Goal: Task Accomplishment & Management: Use online tool/utility

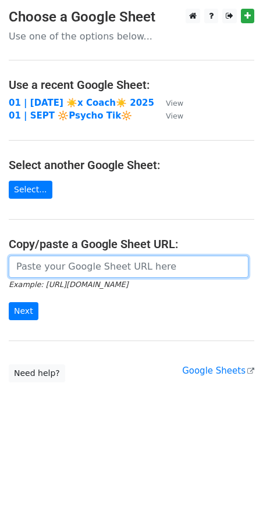
click at [72, 269] on input "url" at bounding box center [129, 267] width 240 height 22
paste input "[URL][DOMAIN_NAME]"
type input "https://docs.google.com/spreadsheets/d/1v7c4J5IPe2wuqsExRgJJS6nnwQeBncB-9F9i8sv…"
click at [9, 302] on input "Next" at bounding box center [24, 311] width 30 height 18
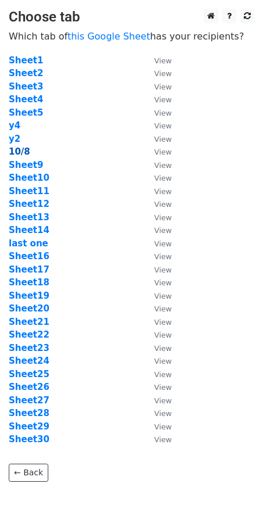
click at [22, 152] on strong "10/8" at bounding box center [20, 152] width 22 height 10
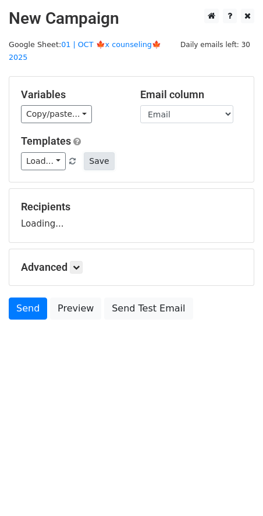
click at [97, 152] on button "Save" at bounding box center [99, 161] width 30 height 18
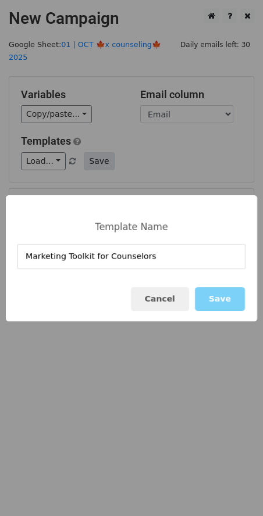
type input "Marketing Toolkit for Counselors"
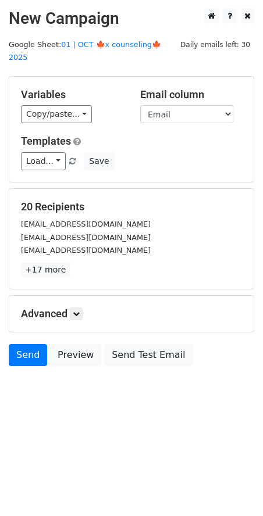
click at [74, 157] on link at bounding box center [73, 161] width 10 height 9
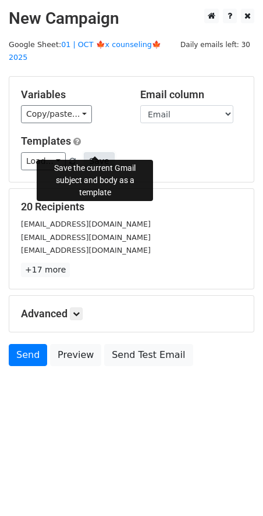
click at [91, 152] on button "Save" at bounding box center [99, 161] width 30 height 18
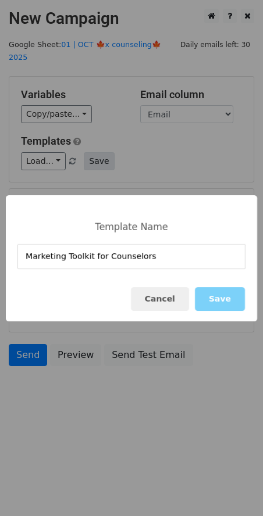
type input "Marketing Toolkit for Counselors"
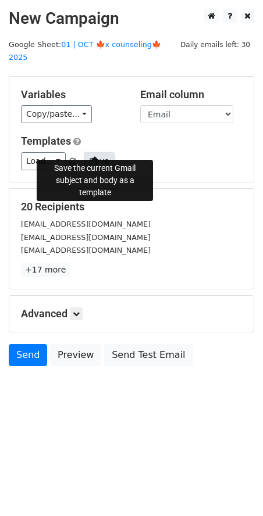
click at [90, 152] on button "Save" at bounding box center [99, 161] width 30 height 18
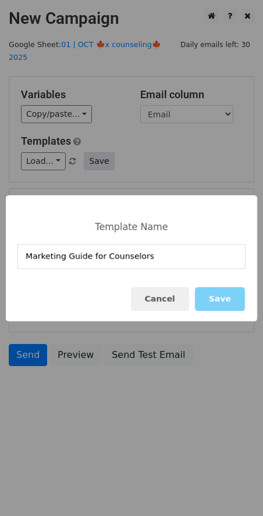
type input "Marketing Guide for Counselors"
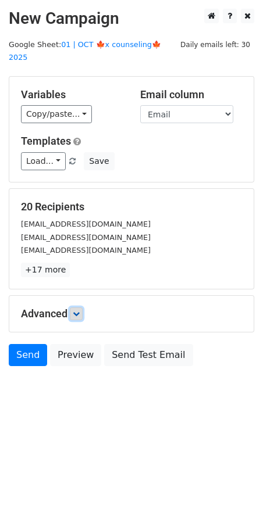
click at [74, 311] on icon at bounding box center [76, 314] width 7 height 7
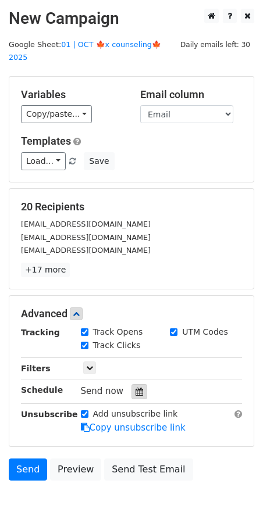
click at [136, 388] on icon at bounding box center [140, 392] width 8 height 8
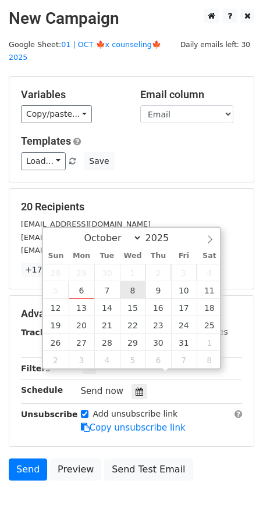
type input "2025-10-08 12:00"
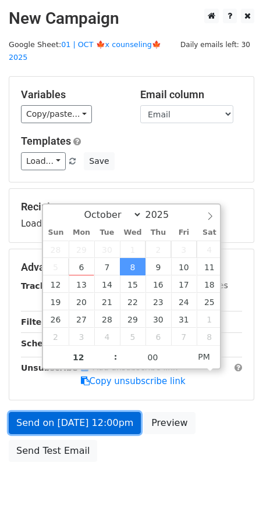
click at [101, 412] on link "Send on Oct 8 at 12:00pm" at bounding box center [75, 423] width 132 height 22
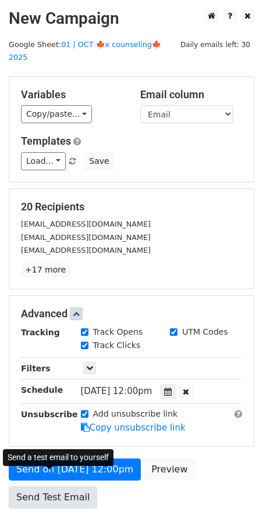
click at [37, 487] on link "Send Test Email" at bounding box center [53, 498] width 88 height 22
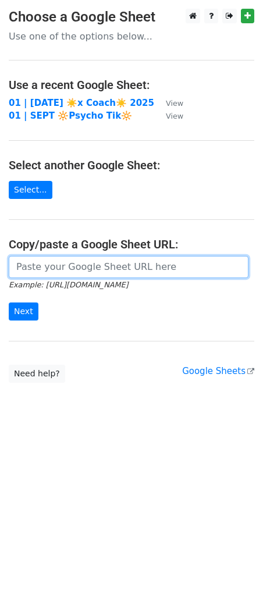
click at [90, 266] on input "url" at bounding box center [129, 267] width 240 height 22
paste input "https://docs.google.com/spreadsheets/d/1v7c4J5IPe2wuqsExRgJJS6nnwQeBncB-9F9i8sv…"
type input "https://docs.google.com/spreadsheets/d/1v7c4J5IPe2wuqsExRgJJS6nnwQeBncB-9F9i8sv…"
click at [9, 302] on input "Next" at bounding box center [24, 311] width 30 height 18
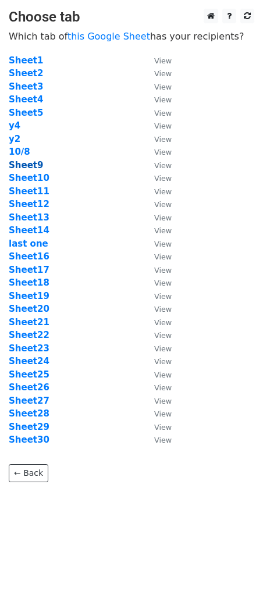
click at [29, 168] on strong "Sheet9" at bounding box center [26, 165] width 34 height 10
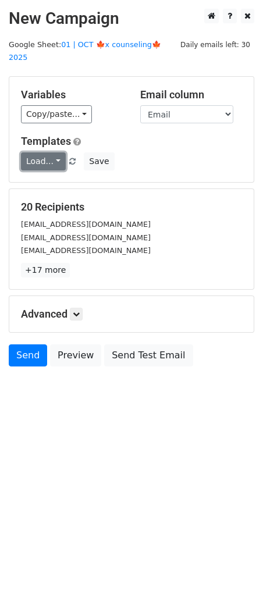
click at [47, 152] on link "Load..." at bounding box center [43, 161] width 45 height 18
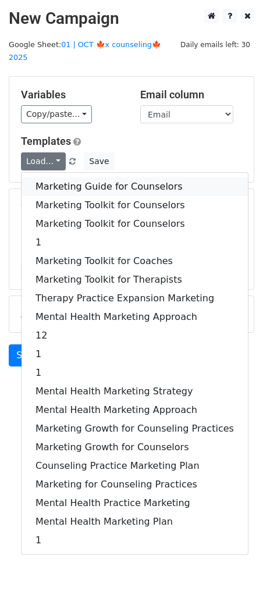
click at [76, 177] on link "Marketing Guide for Counselors" at bounding box center [135, 186] width 226 height 19
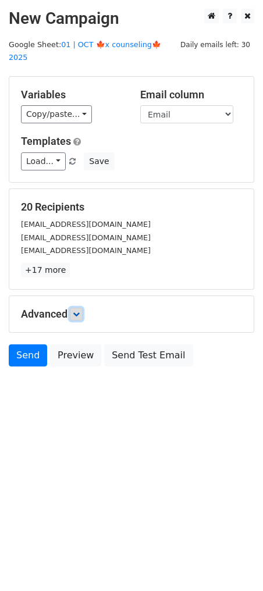
click at [79, 311] on icon at bounding box center [76, 314] width 7 height 7
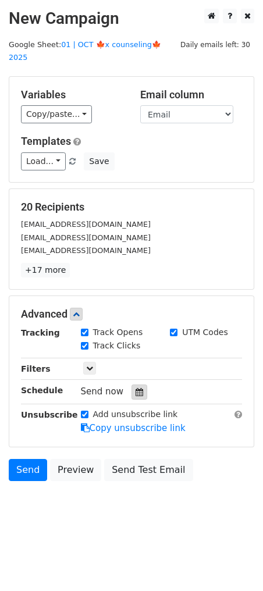
click at [136, 388] on icon at bounding box center [140, 392] width 8 height 8
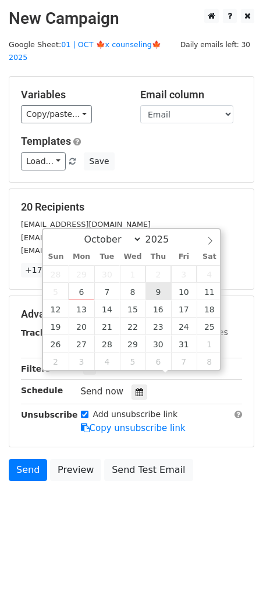
type input "2025-10-09 12:00"
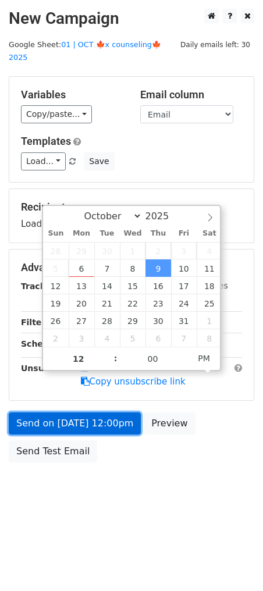
click at [85, 412] on link "Send on Oct 9 at 12:00pm" at bounding box center [75, 423] width 132 height 22
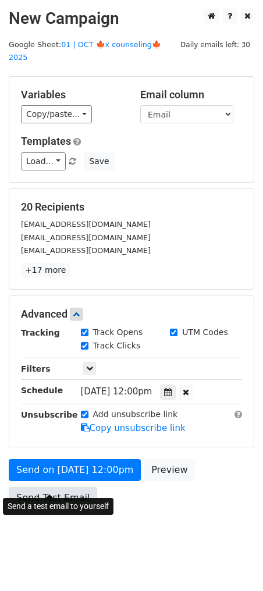
click at [61, 487] on link "Send Test Email" at bounding box center [53, 498] width 88 height 22
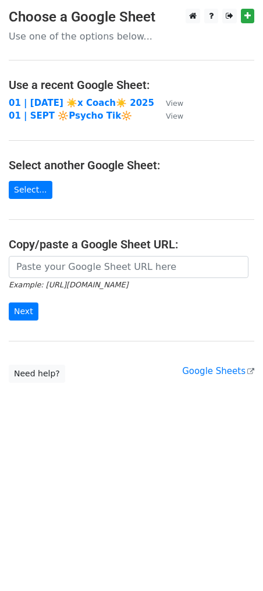
click at [133, 254] on main "Choose a Google Sheet Use one of the options below... Use a recent Google Sheet…" at bounding box center [131, 196] width 263 height 374
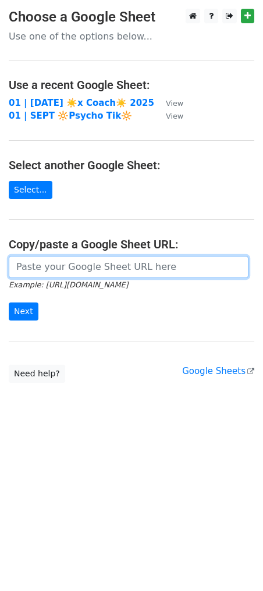
click at [116, 263] on input "url" at bounding box center [129, 267] width 240 height 22
paste input "https://docs.google.com/spreadsheets/d/1v7c4J5IPe2wuqsExRgJJS6nnwQeBncB-9F9i8sv…"
type input "https://docs.google.com/spreadsheets/d/1v7c4J5IPe2wuqsExRgJJS6nnwQeBncB-9F9i8sv…"
click at [9, 302] on input "Next" at bounding box center [24, 311] width 30 height 18
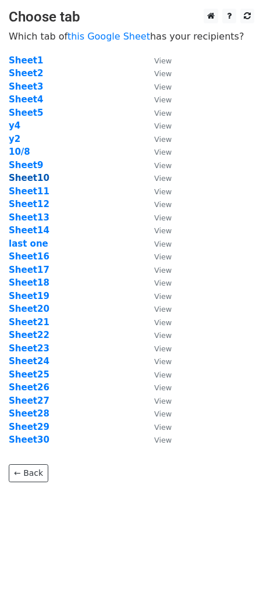
click at [33, 179] on strong "Sheet10" at bounding box center [29, 178] width 41 height 10
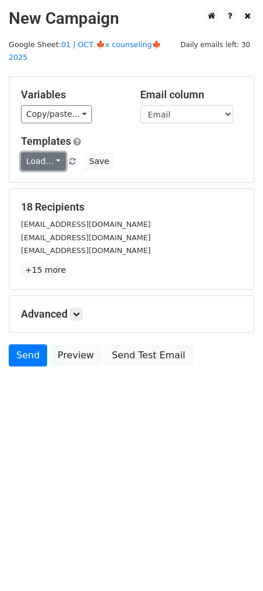
click at [52, 152] on link "Load..." at bounding box center [43, 161] width 45 height 18
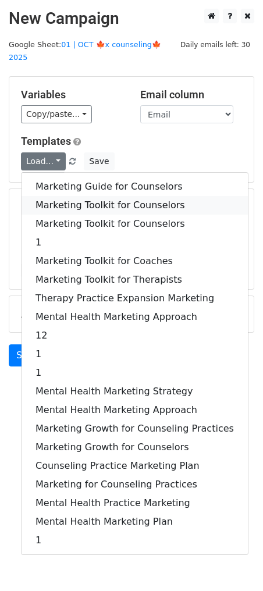
click at [59, 196] on link "Marketing Toolkit for Counselors" at bounding box center [135, 205] width 226 height 19
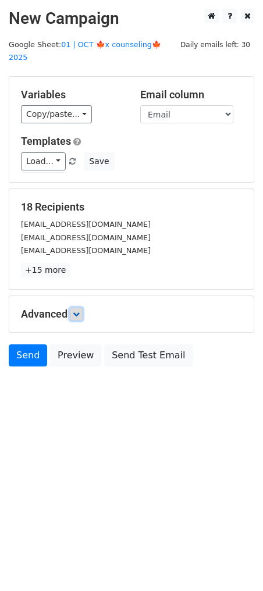
click at [76, 311] on icon at bounding box center [76, 314] width 7 height 7
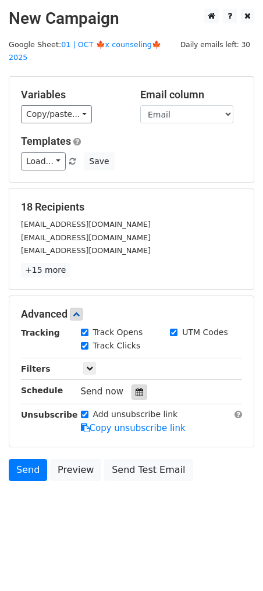
click at [137, 384] on div at bounding box center [139, 391] width 16 height 15
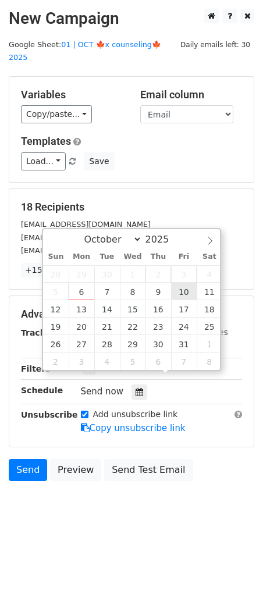
type input "[DATE] 12:00"
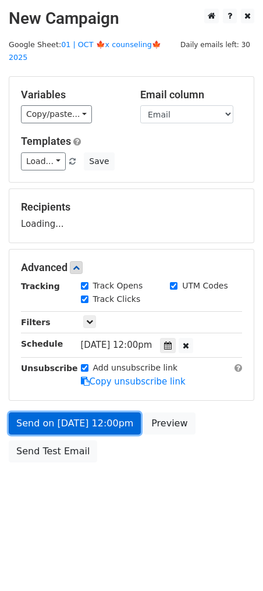
click at [81, 416] on link "Send on [DATE] 12:00pm" at bounding box center [75, 423] width 132 height 22
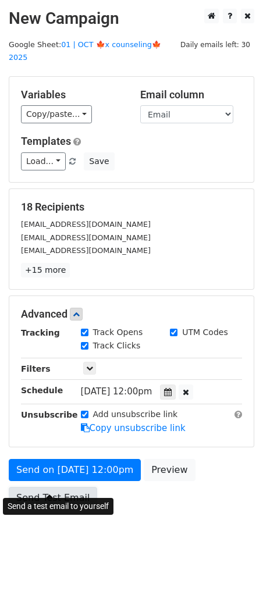
click at [51, 487] on link "Send Test Email" at bounding box center [53, 498] width 88 height 22
